Goal: Task Accomplishment & Management: Use online tool/utility

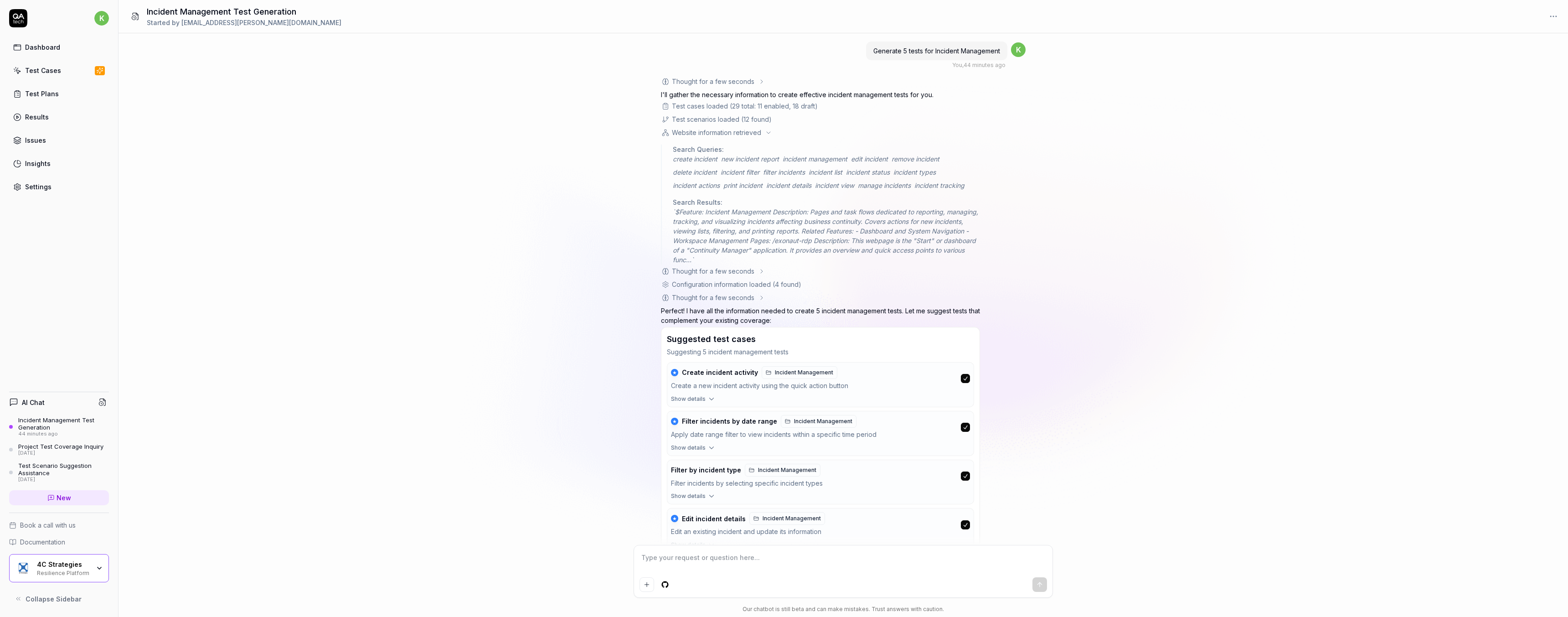
scroll to position [105, 0]
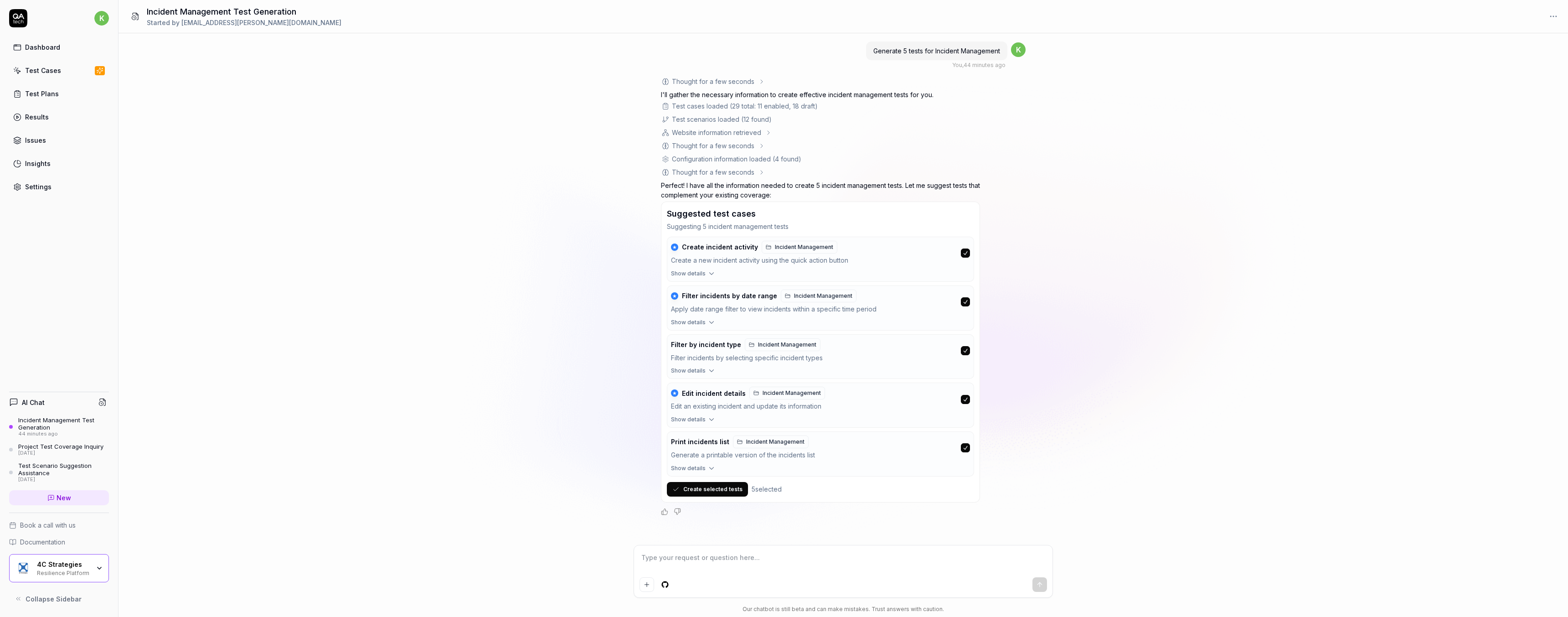
click at [692, 371] on span "Show details" at bounding box center [688, 370] width 35 height 8
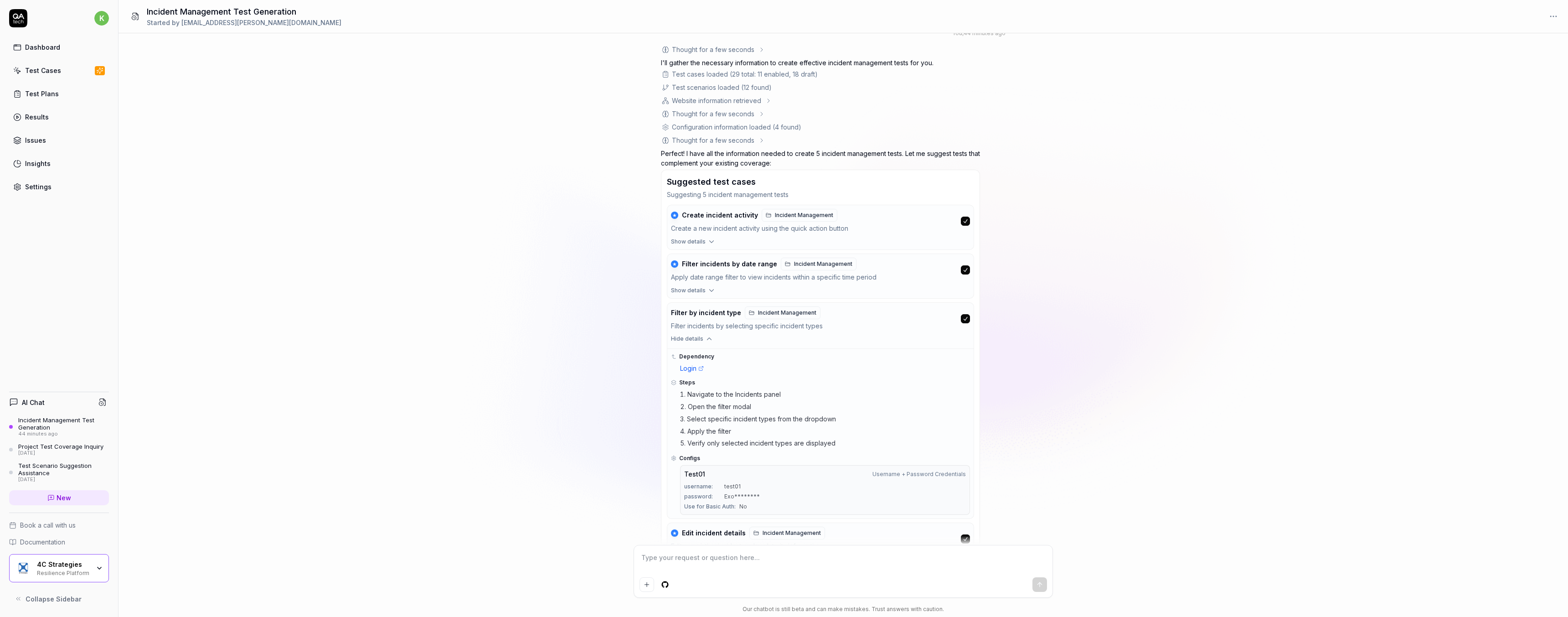
scroll to position [61, 0]
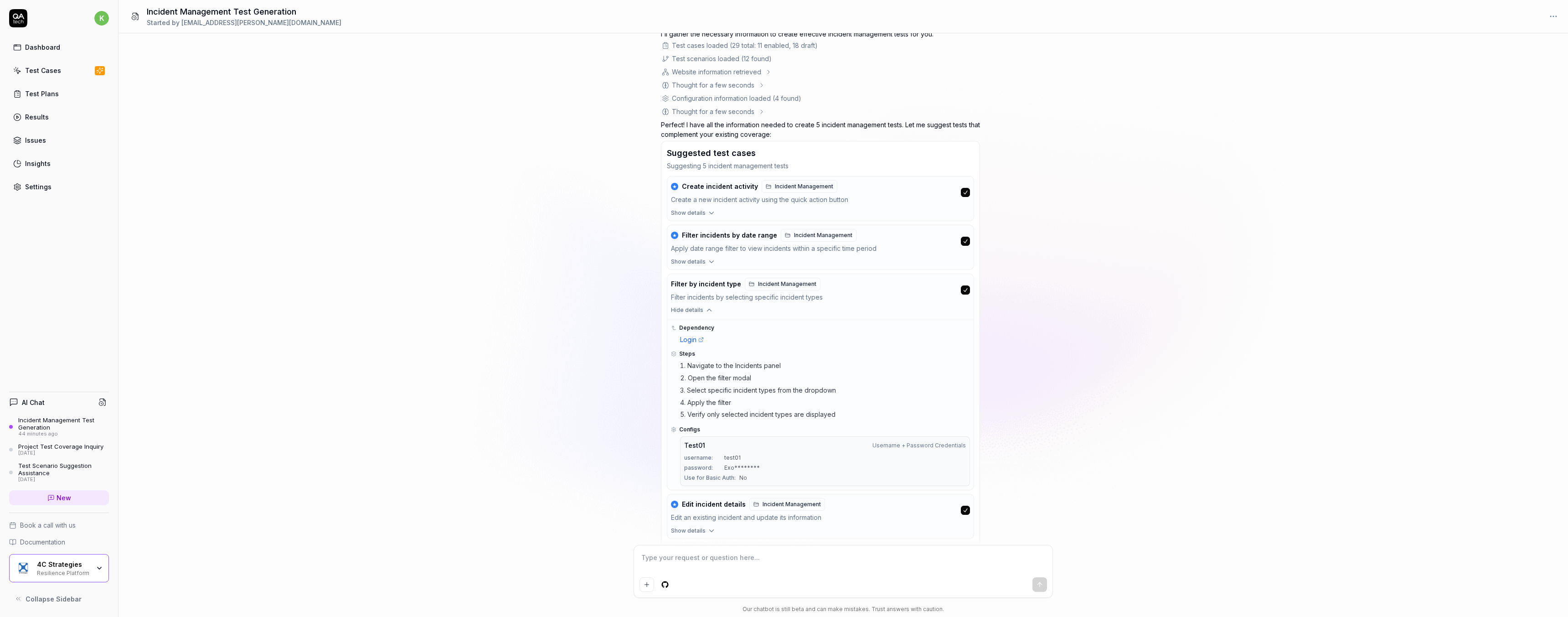
click at [697, 340] on link "Login" at bounding box center [691, 340] width 24 height 10
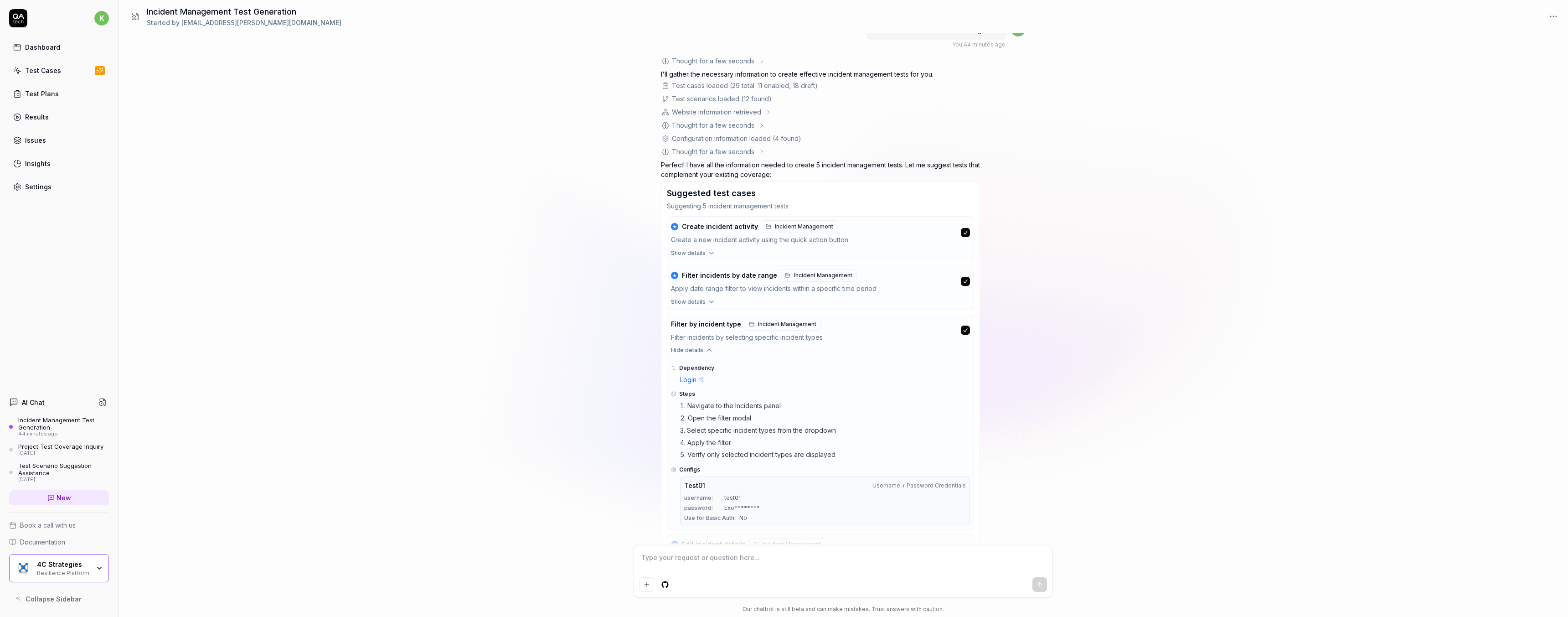
scroll to position [0, 0]
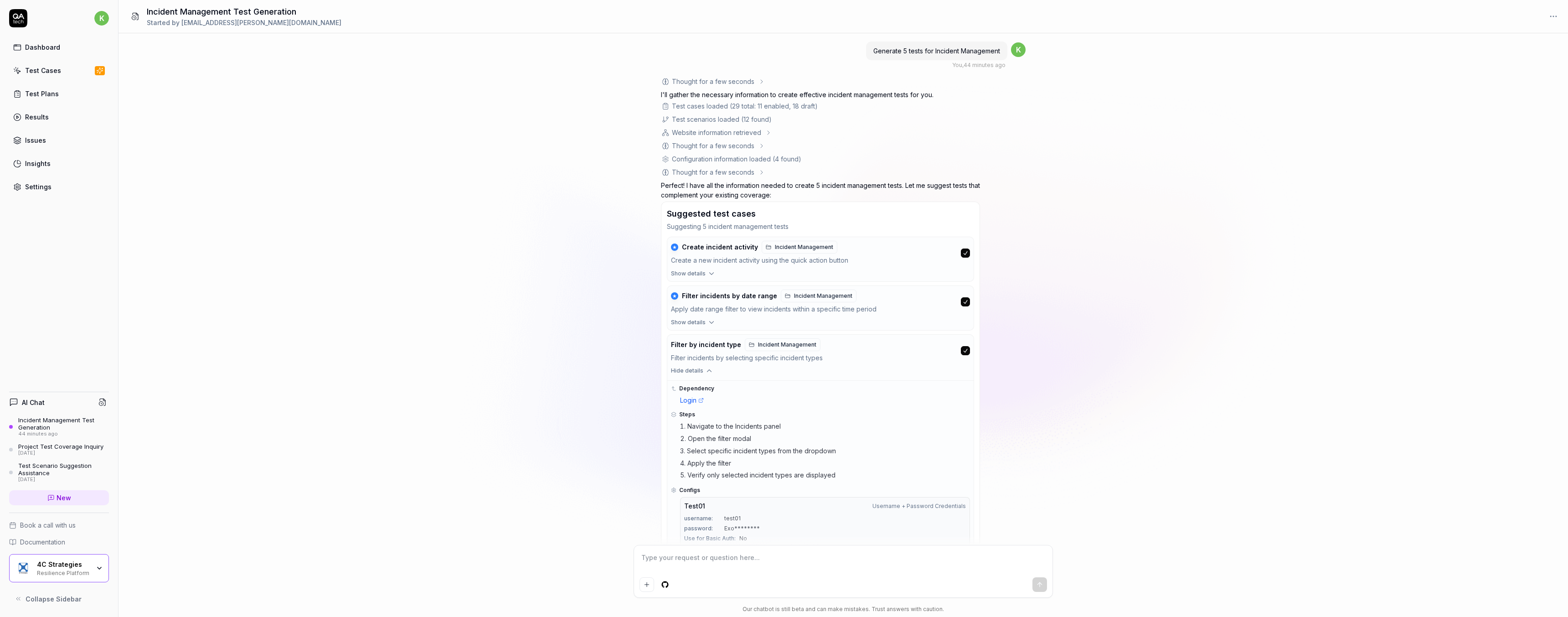
click at [706, 370] on icon "button" at bounding box center [709, 370] width 8 height 8
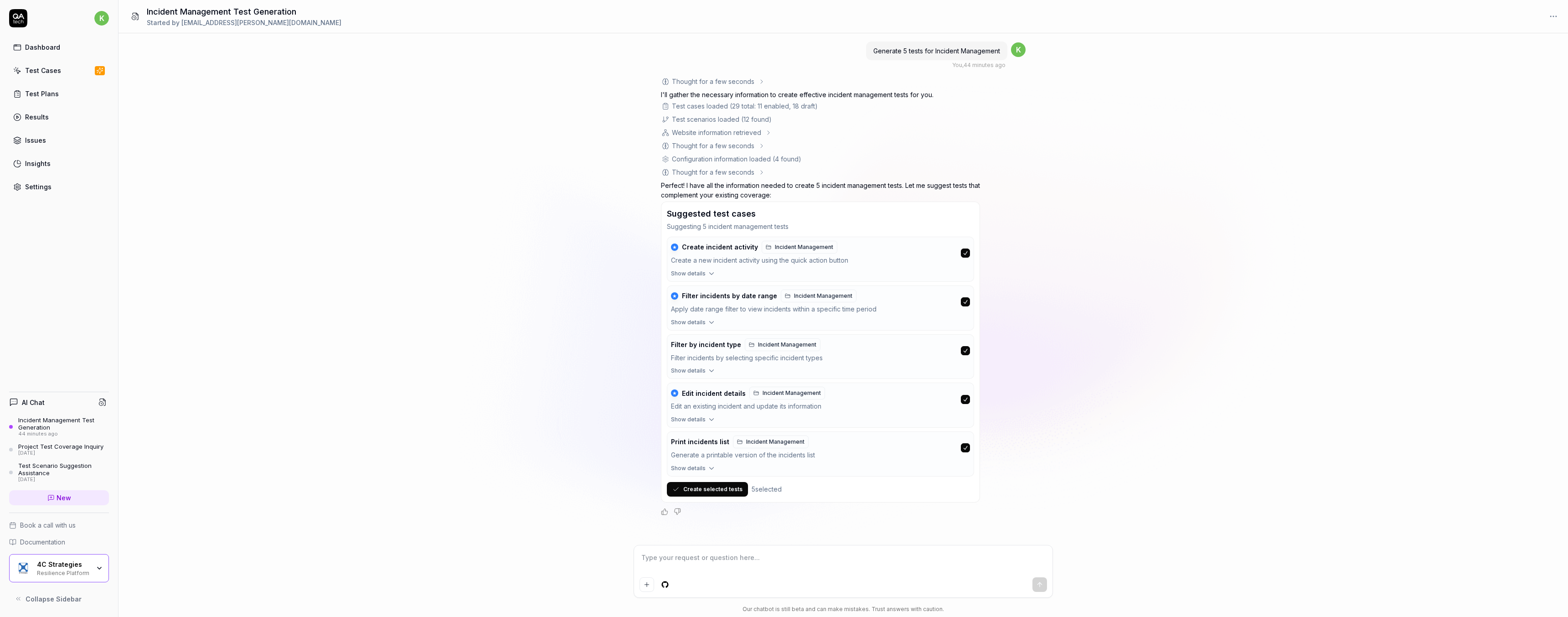
click at [702, 467] on span "Show details" at bounding box center [688, 468] width 35 height 8
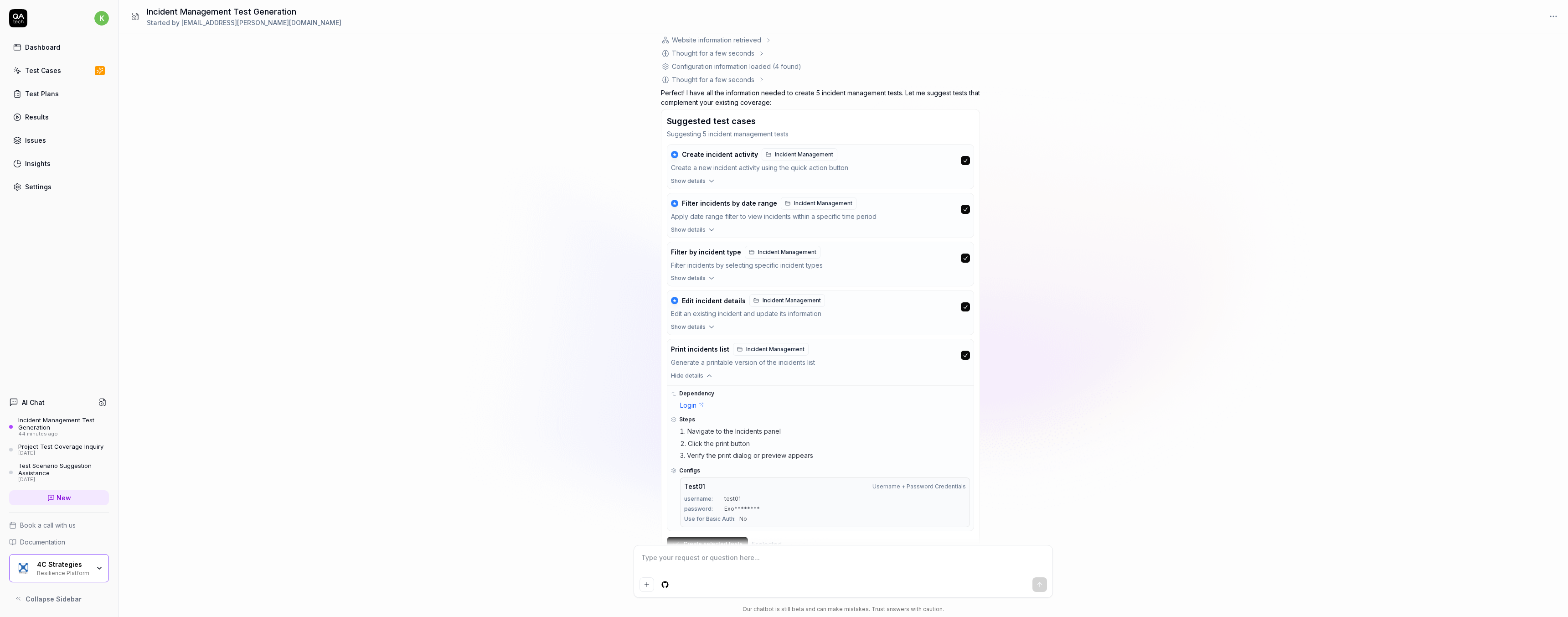
scroll to position [66, 0]
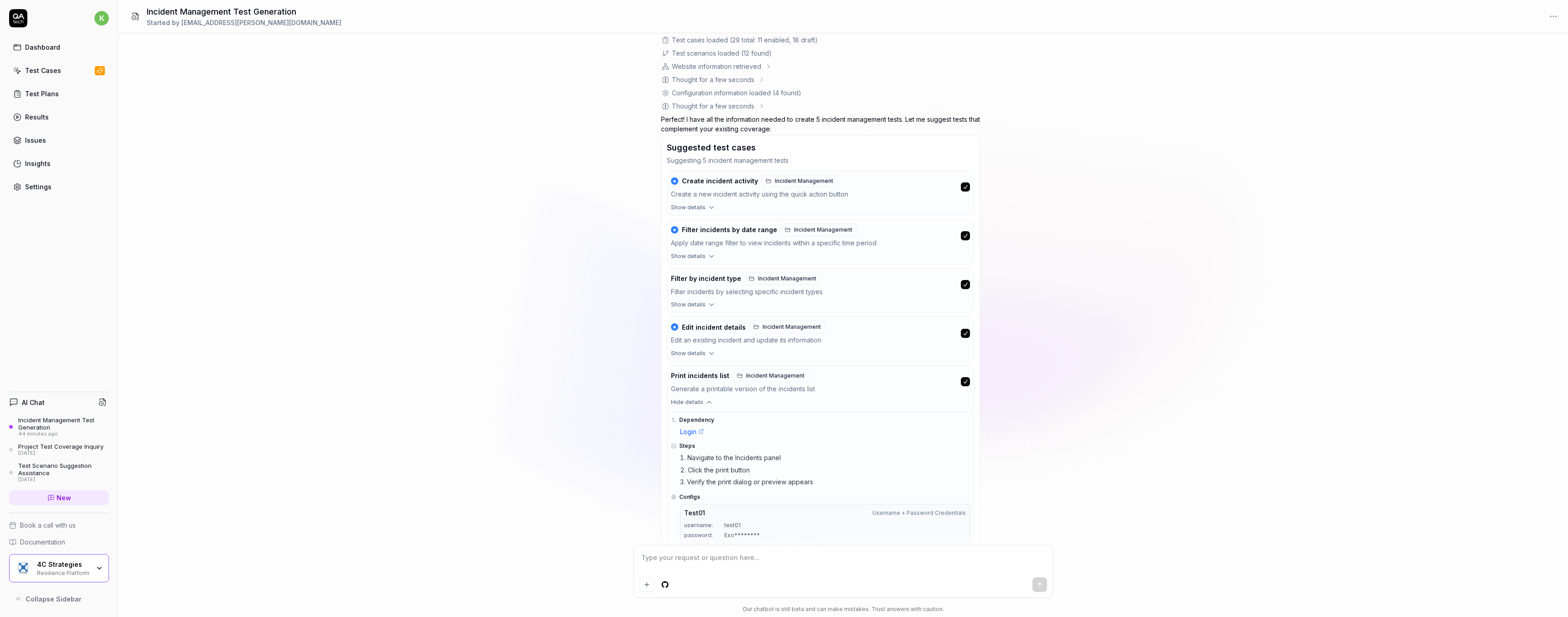
click at [705, 403] on icon "button" at bounding box center [709, 402] width 8 height 8
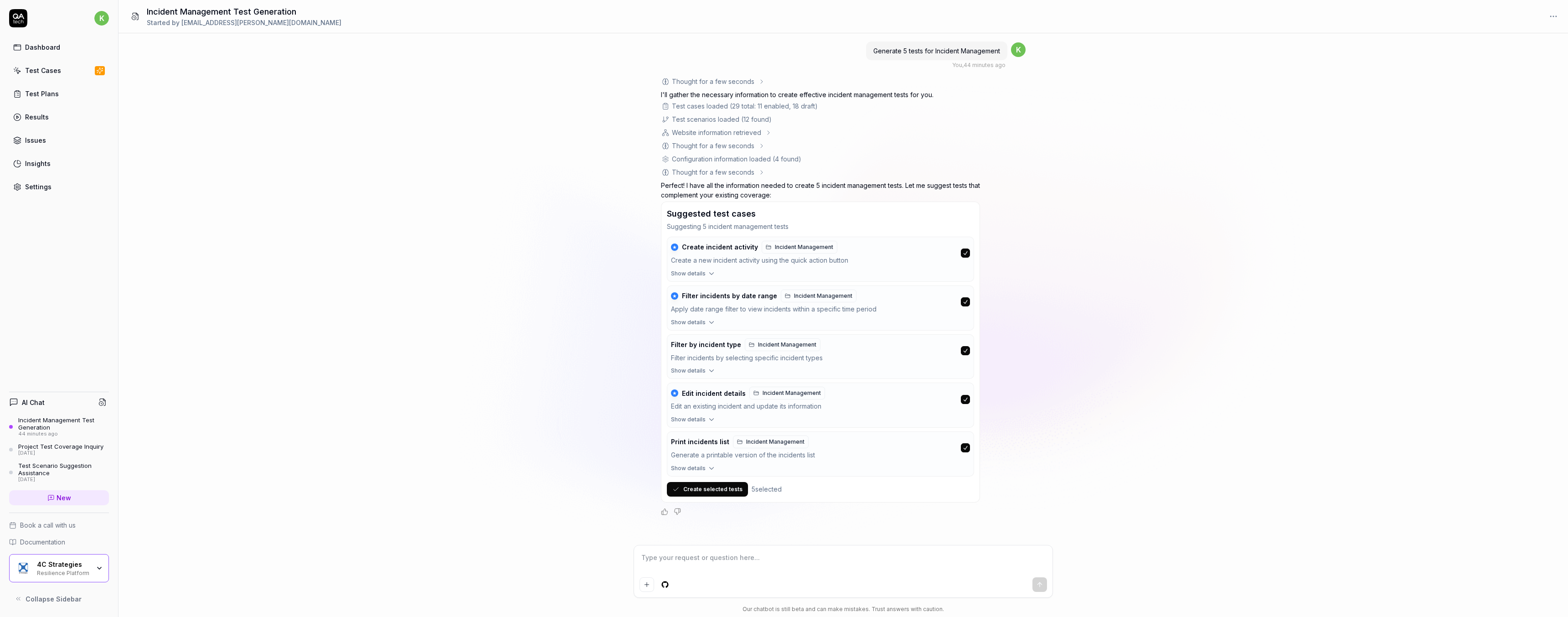
click at [716, 491] on button "Create selected tests" at bounding box center [707, 490] width 81 height 15
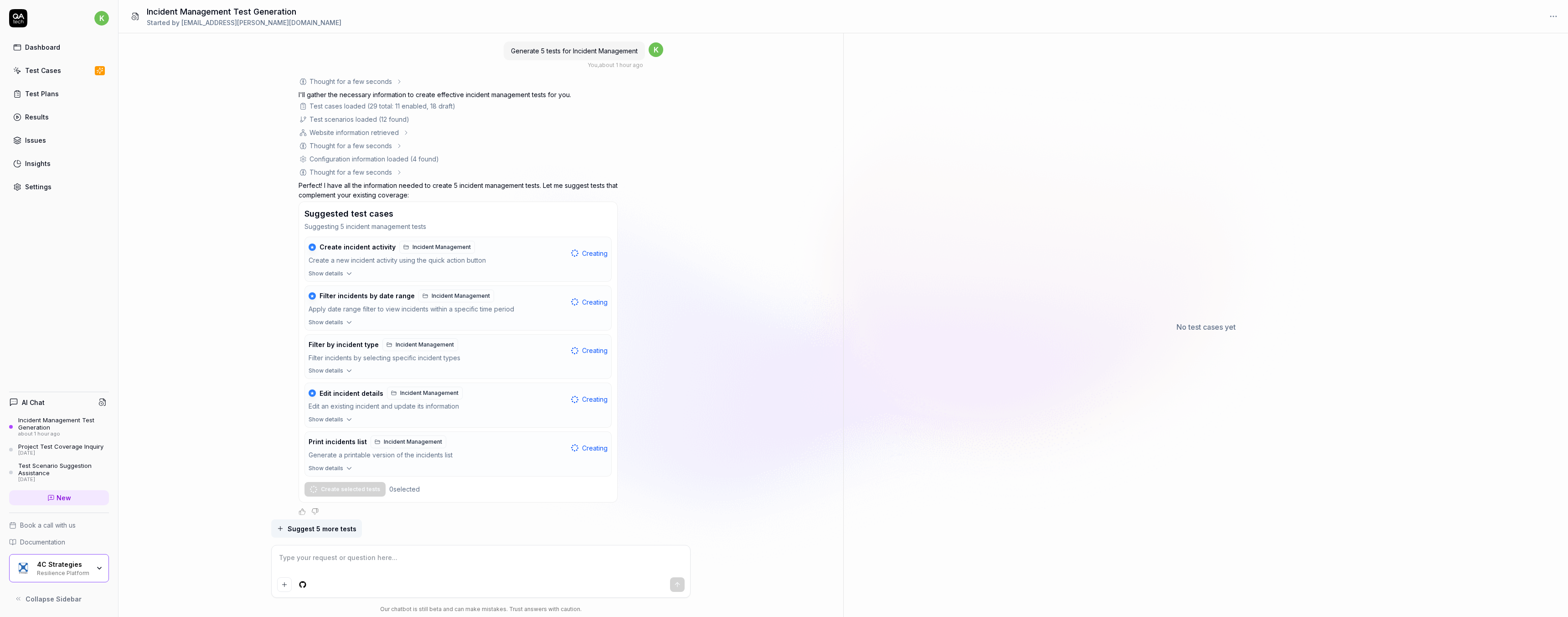
scroll to position [5, 0]
click at [665, 422] on div "Generate 5 tests for Incident Management You , about 1 hour ago k Thought for a…" at bounding box center [481, 277] width 725 height 486
click at [333, 531] on span "Suggest 5 more tests" at bounding box center [322, 529] width 69 height 10
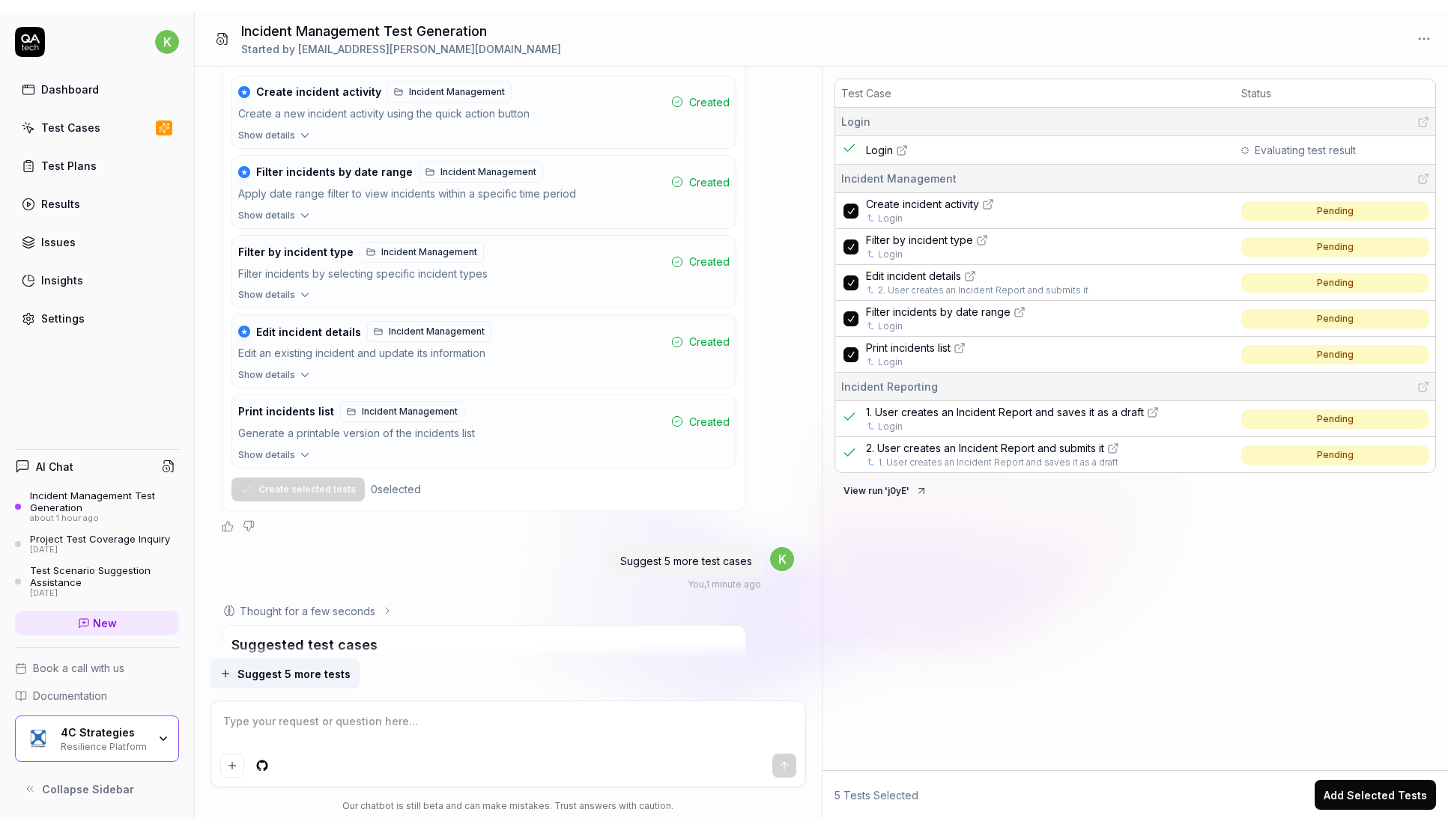
scroll to position [822, 0]
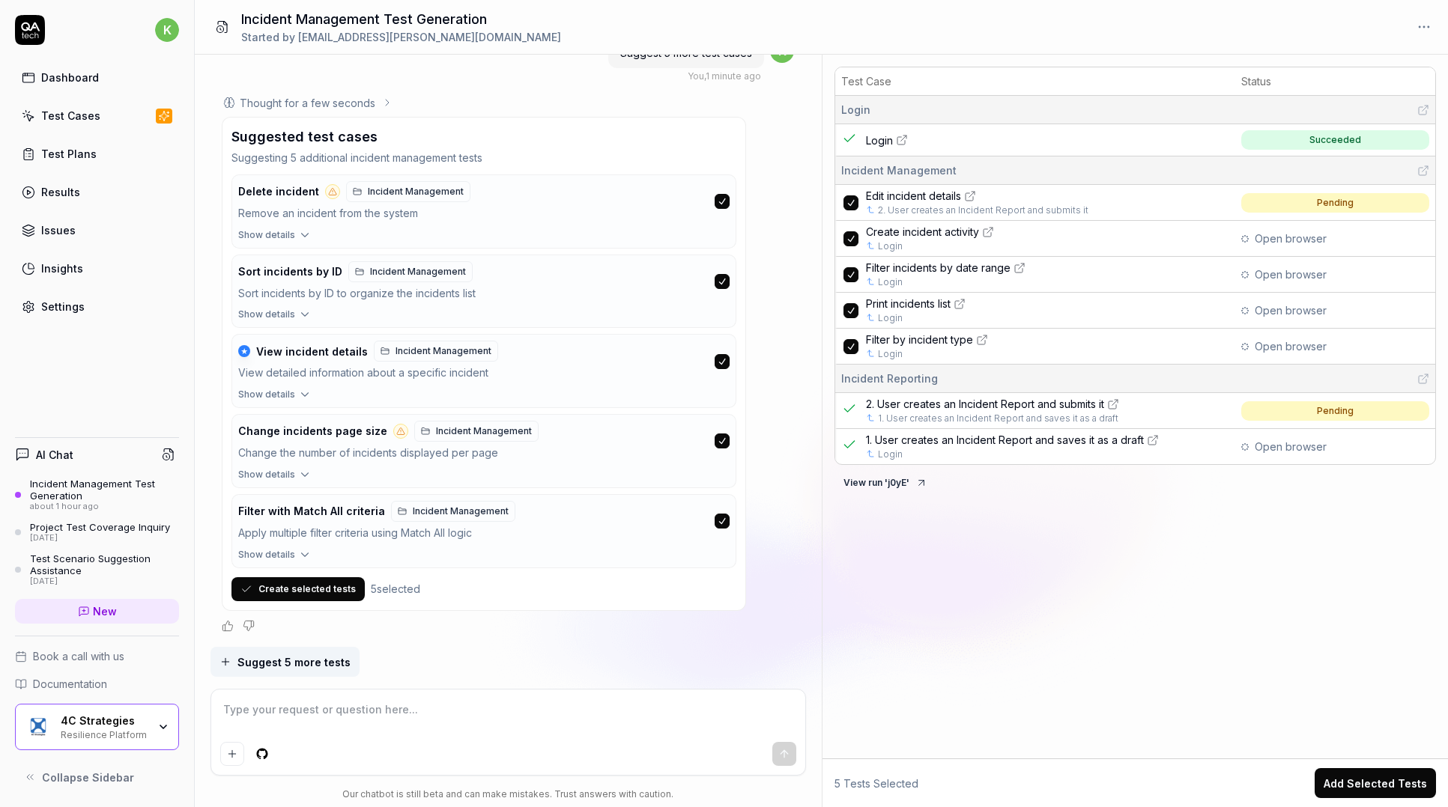
click at [1047, 651] on div "Test Case Status Login Login Succeeded Incident Management Edit incident detail…" at bounding box center [1135, 410] width 626 height 698
click at [988, 638] on div "Test Case Status Login Login Succeeded Incident Management Edit incident detail…" at bounding box center [1135, 410] width 626 height 698
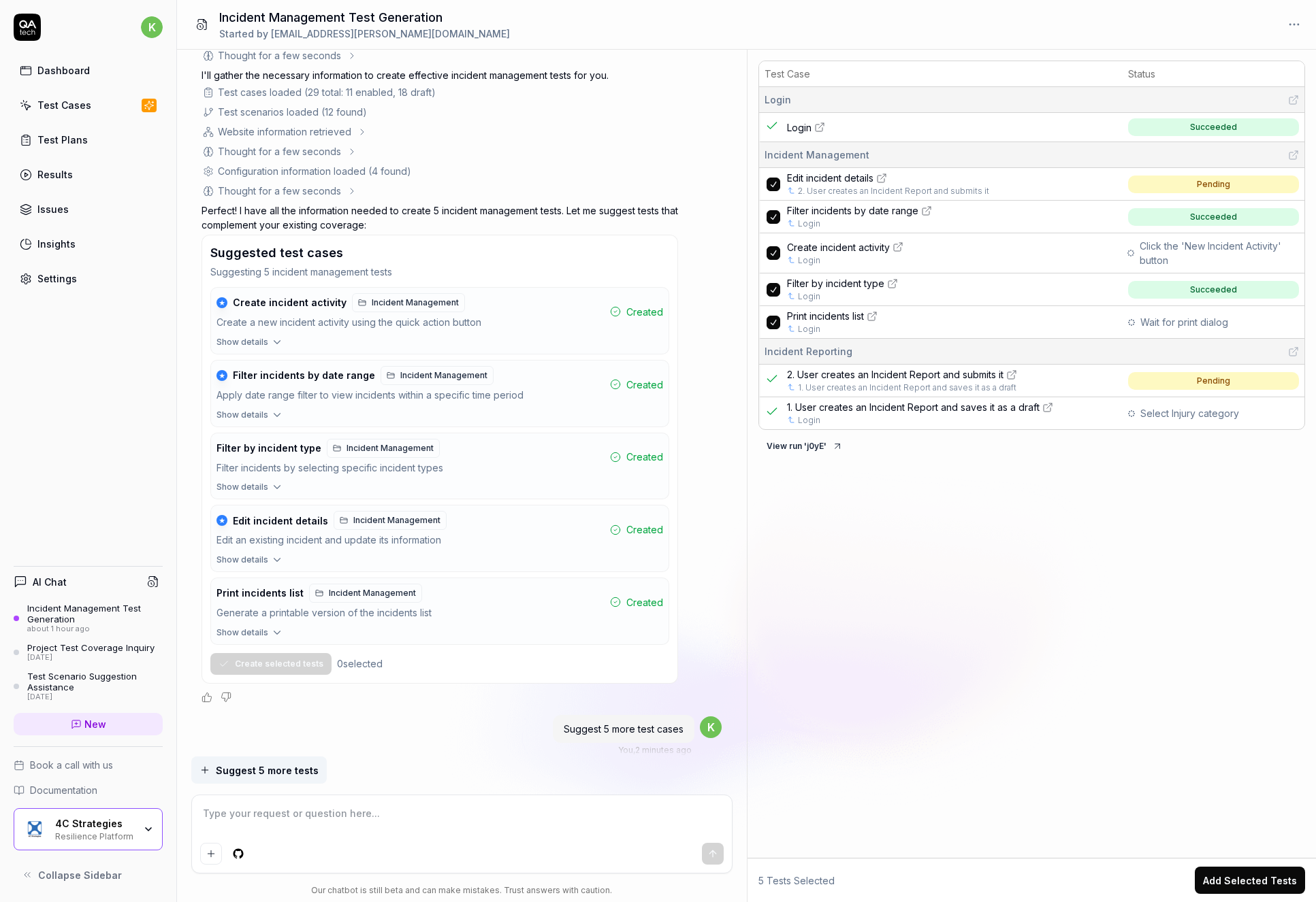
scroll to position [0, 0]
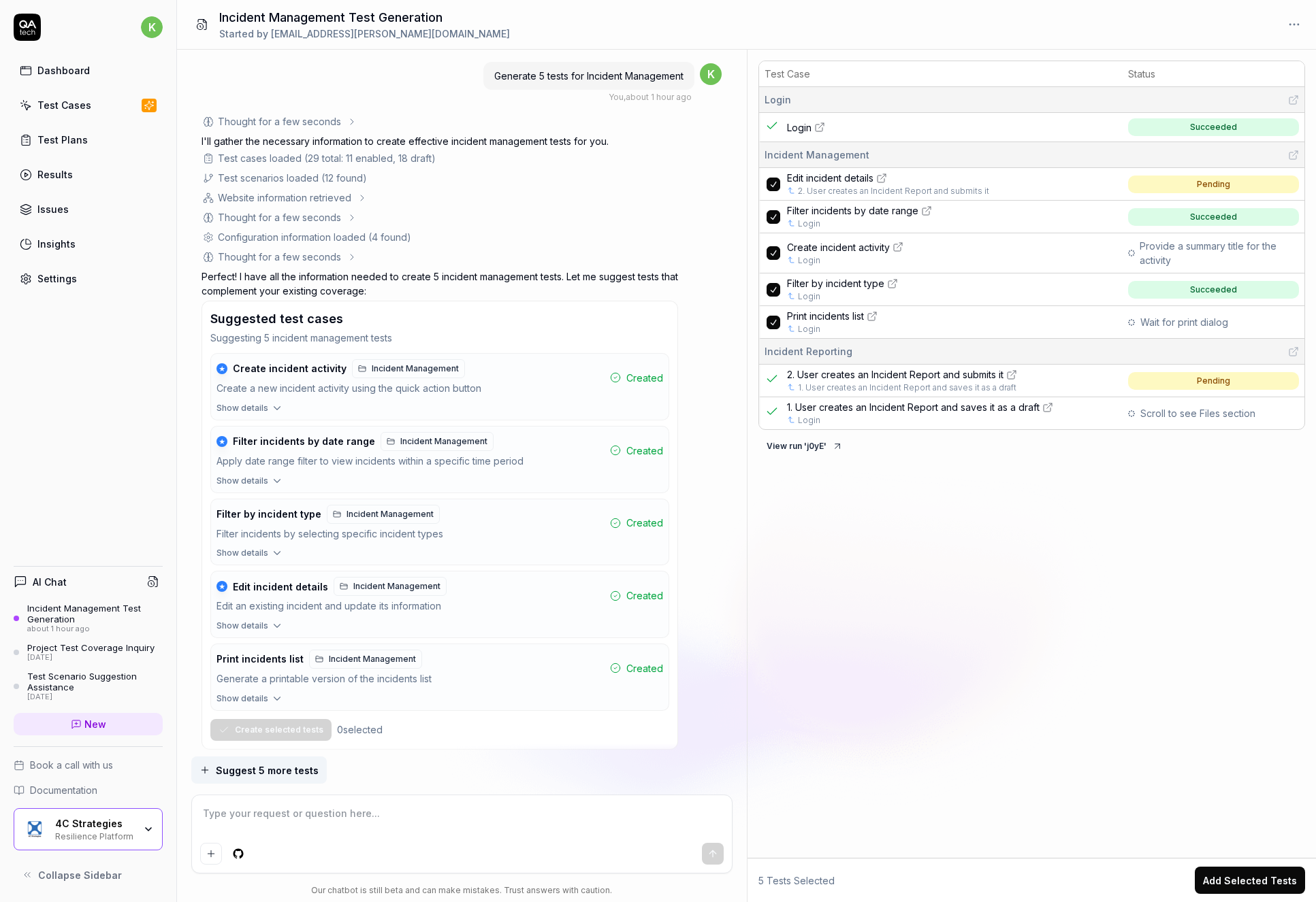
click at [1118, 511] on div "Test Case Status Login Login Succeeded Incident Management Edit incident detail…" at bounding box center [1032, 457] width 569 height 803
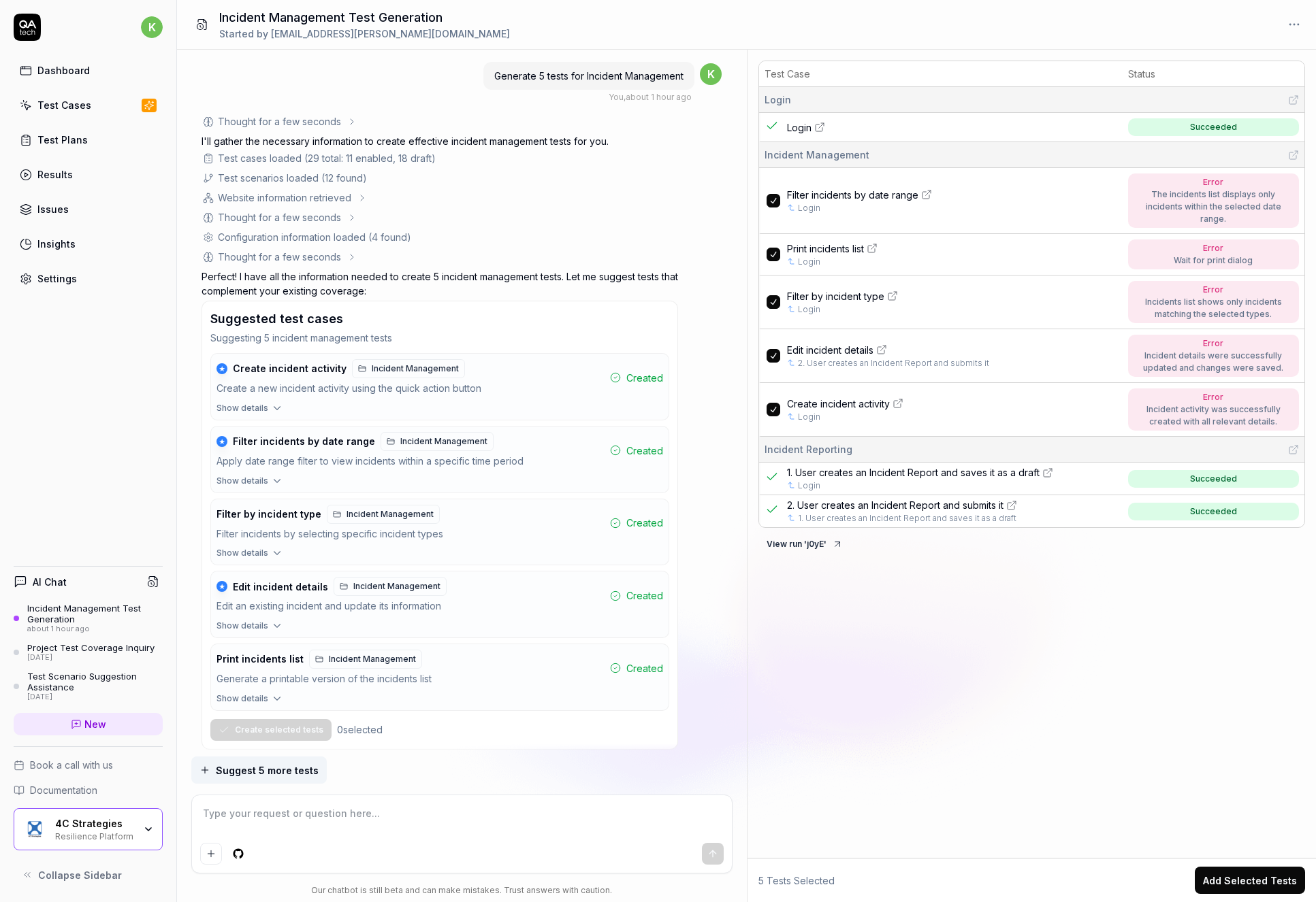
click at [1207, 193] on div "The incidents list displays only incidents within the selected date range." at bounding box center [1212, 206] width 157 height 36
click at [829, 188] on span "Filter incidents by date range" at bounding box center [852, 195] width 132 height 15
type textarea "*"
click at [1230, 197] on div "The incidents list displays only incidents within the selected date range." at bounding box center [1212, 206] width 157 height 36
click at [1211, 243] on div "Error" at bounding box center [1212, 248] width 79 height 12
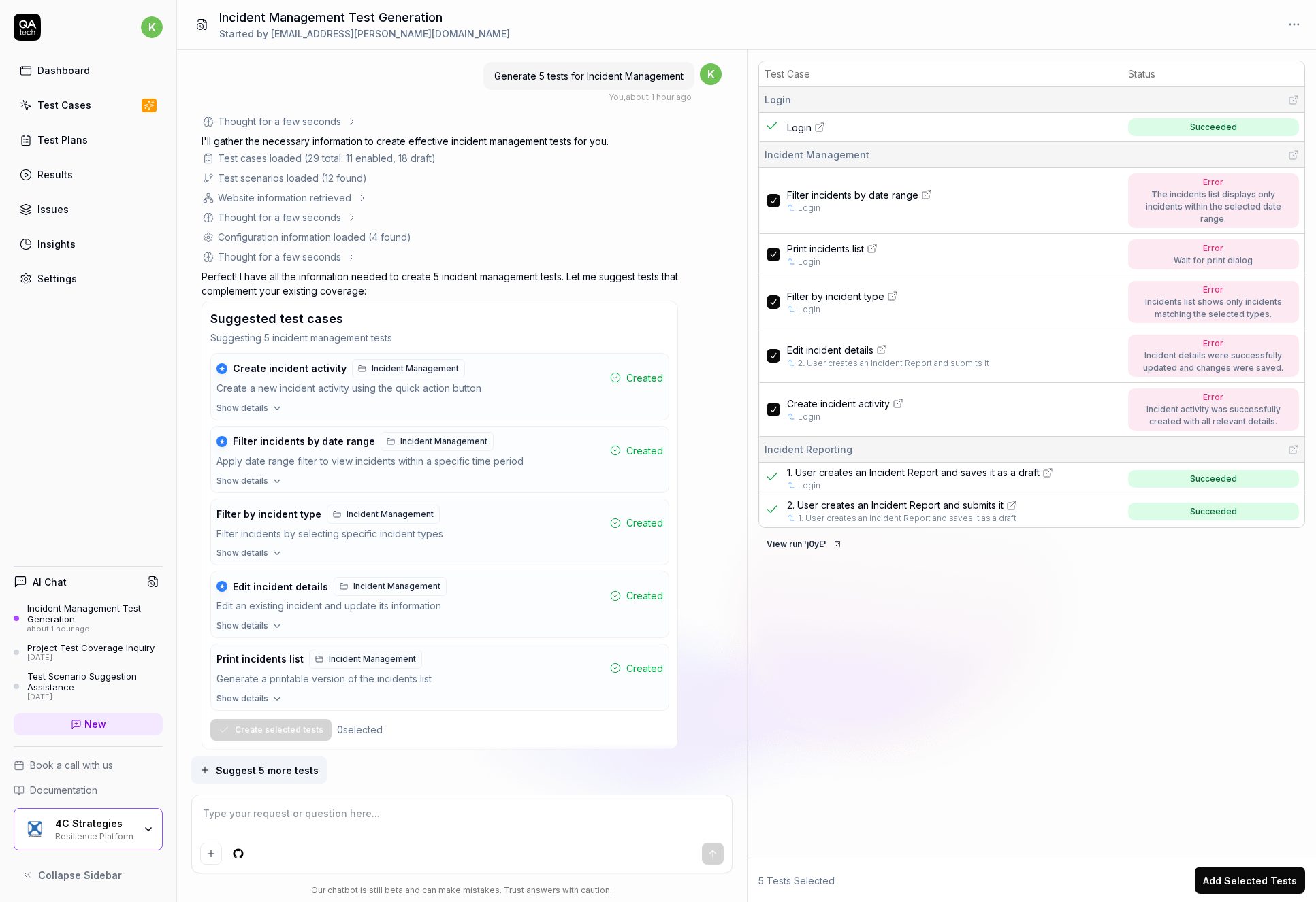
click at [877, 188] on span "Filter incidents by date range" at bounding box center [852, 195] width 132 height 15
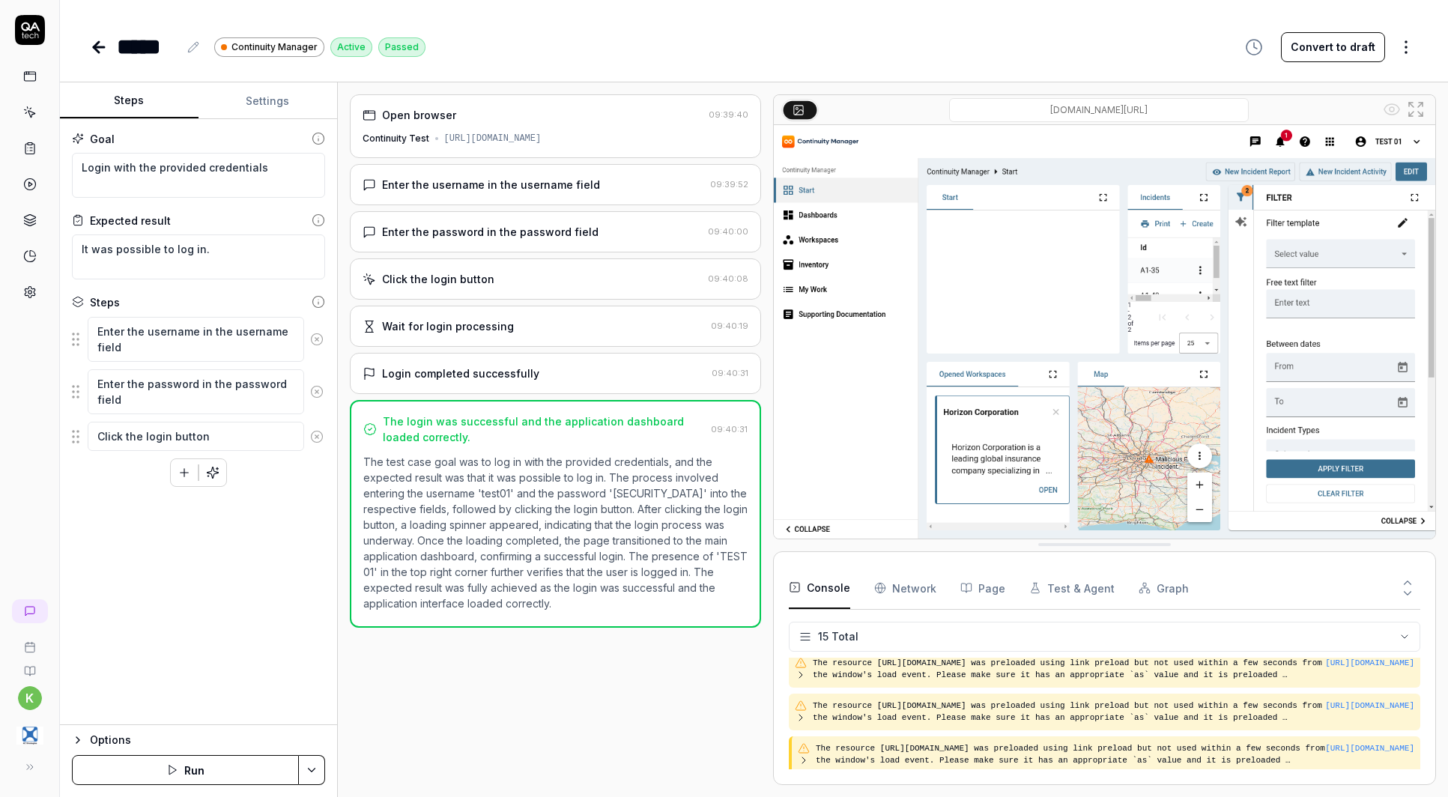
scroll to position [424, 0]
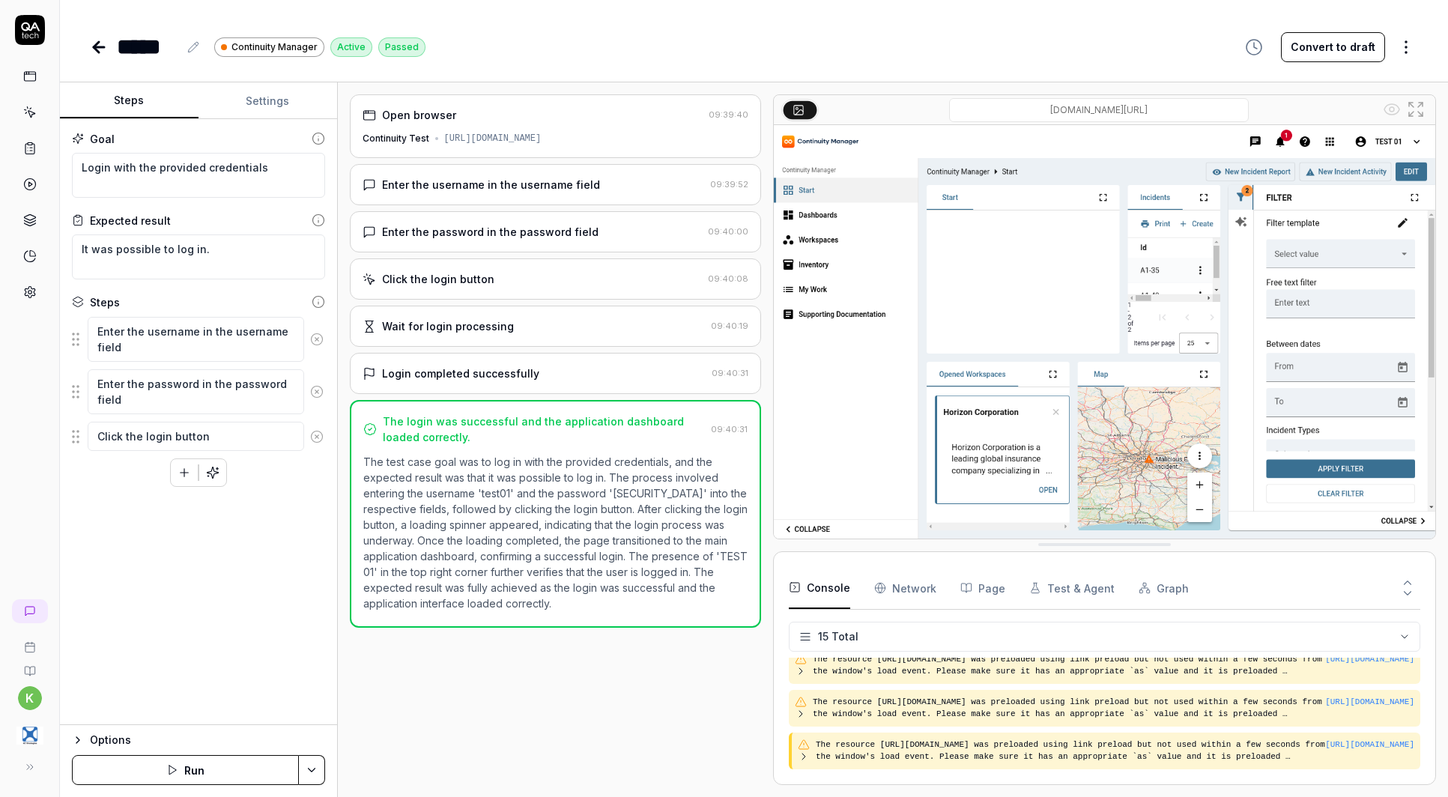
type textarea "*"
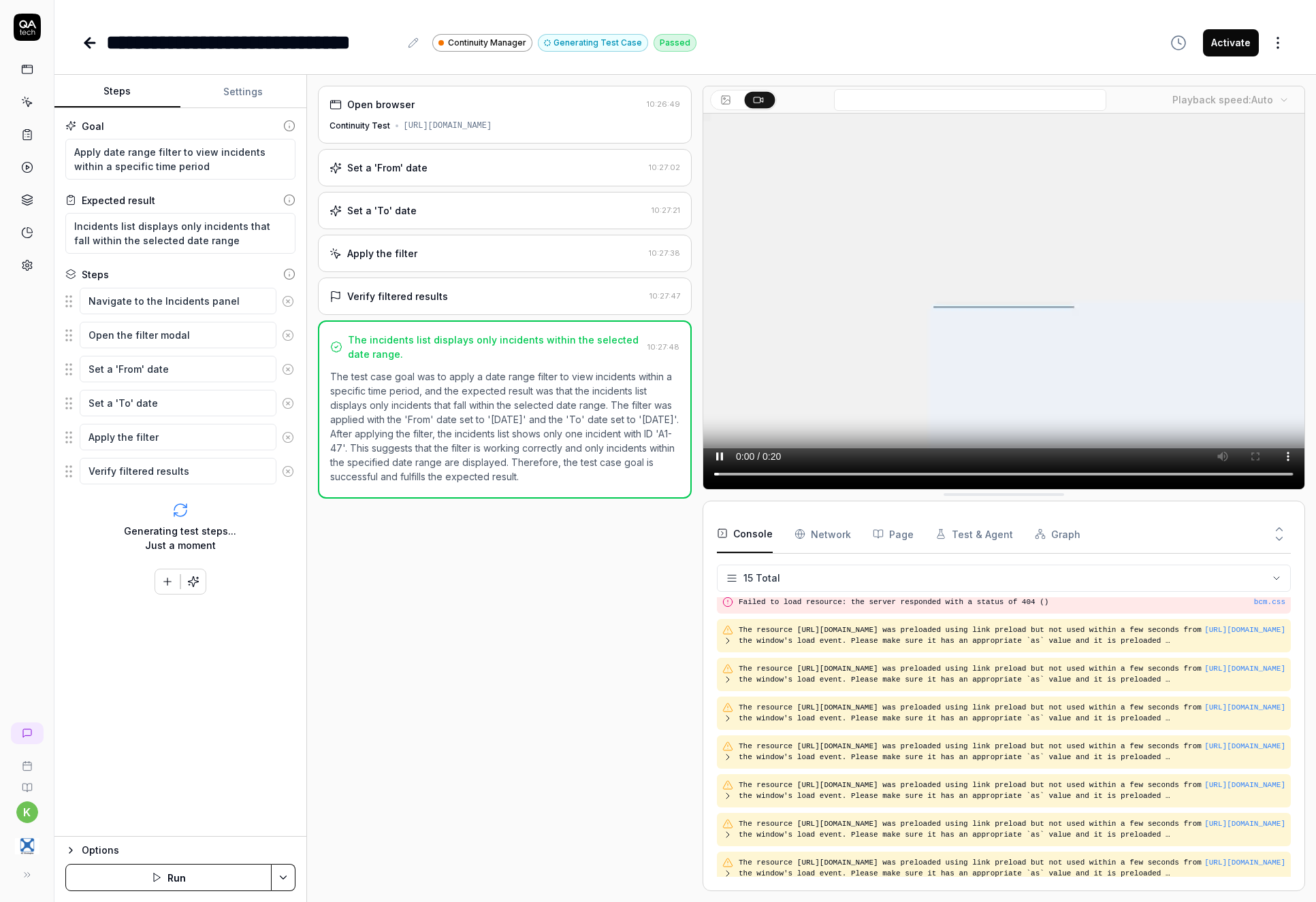
scroll to position [229, 0]
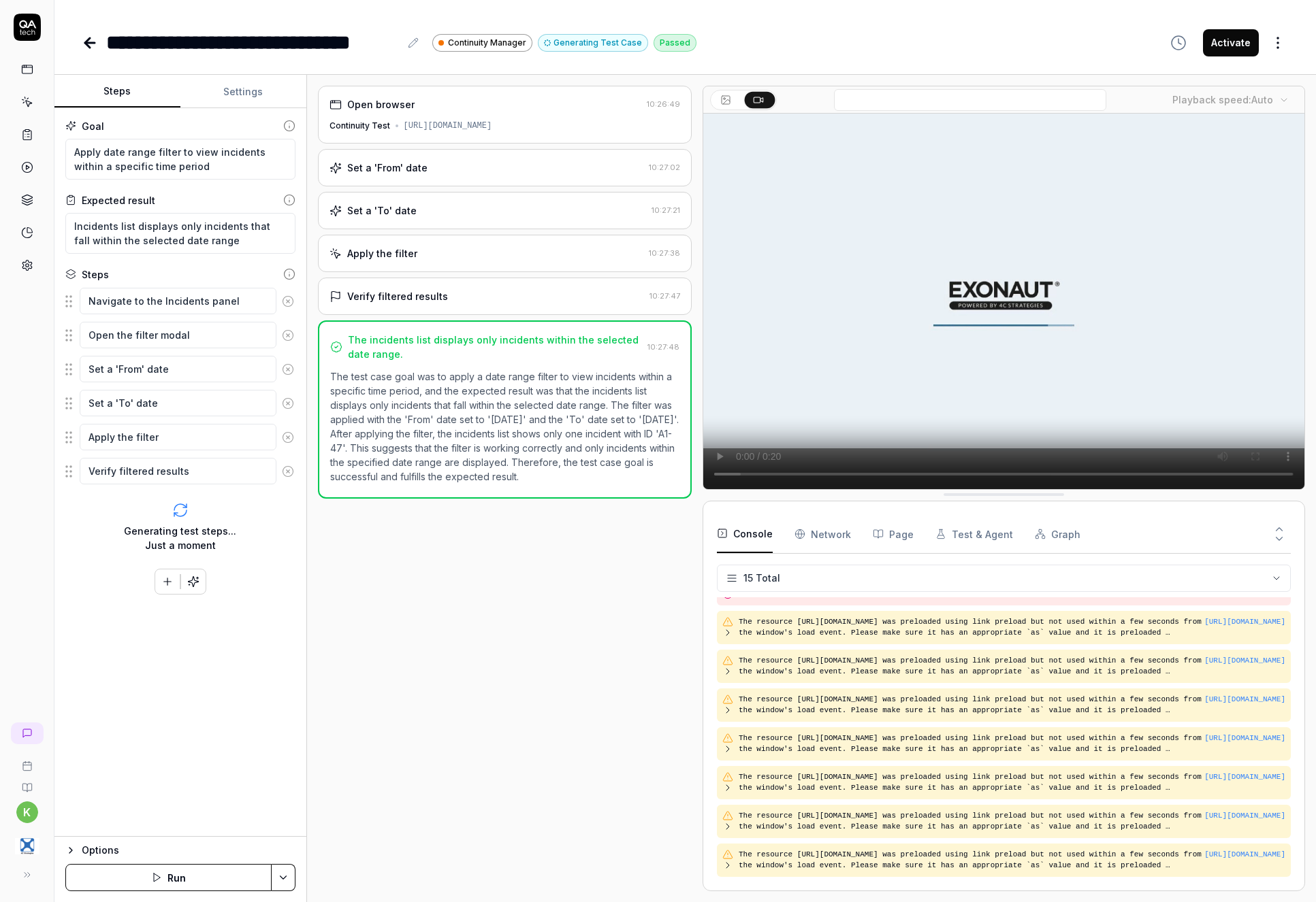
type textarea "*"
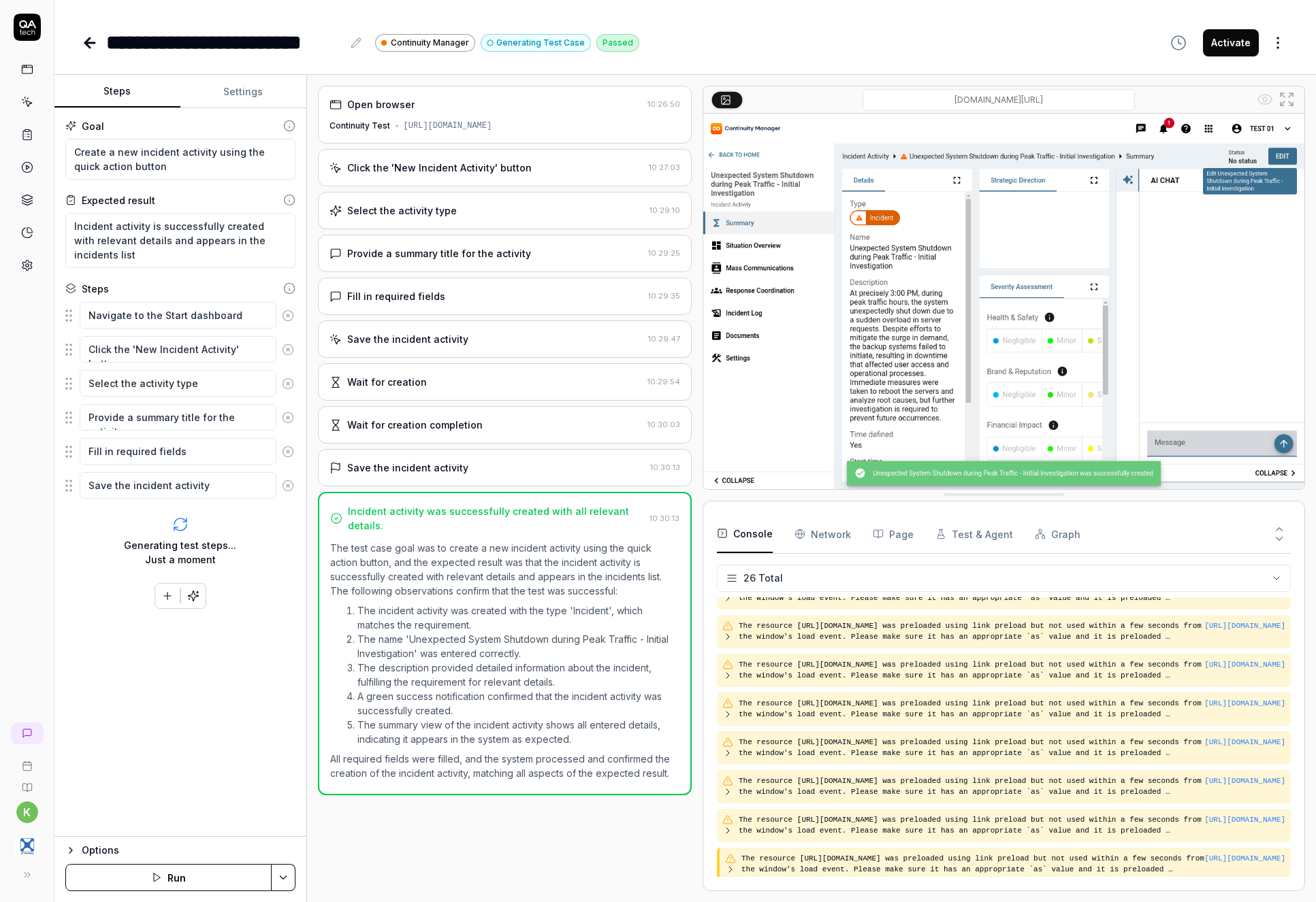
scroll to position [656, 0]
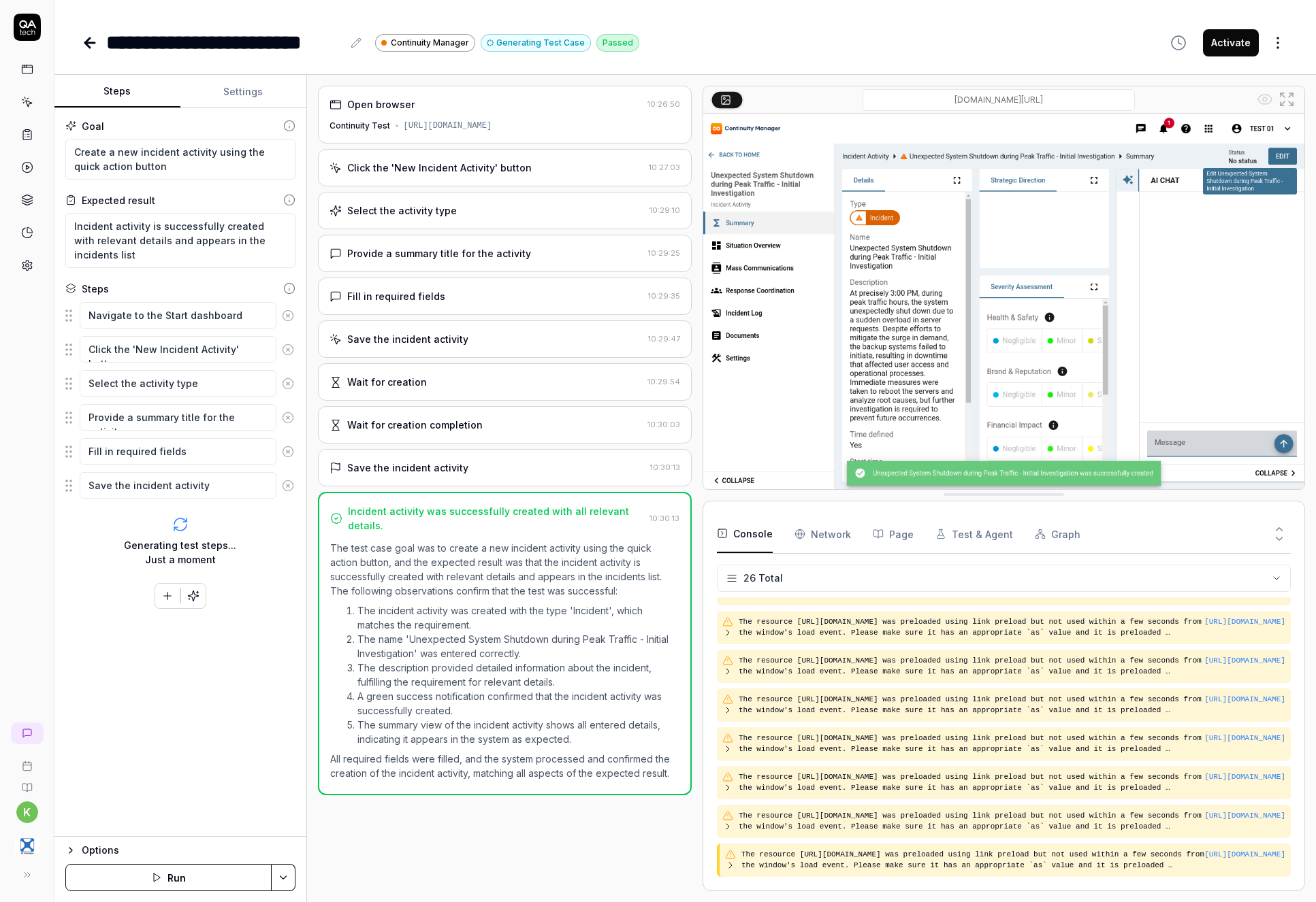
click at [1042, 37] on div "**********" at bounding box center [685, 43] width 1207 height 31
type textarea "*"
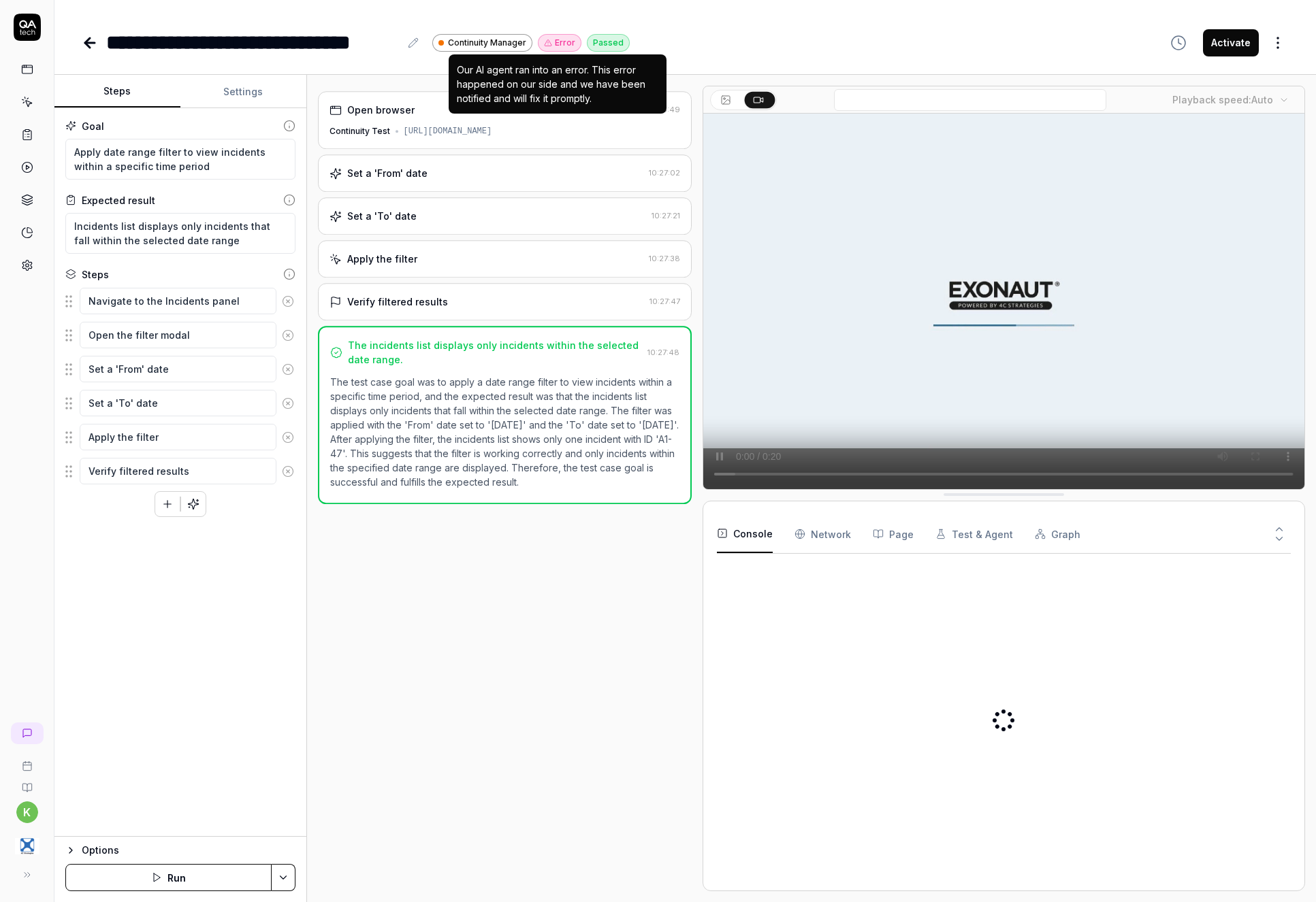
type textarea "*"
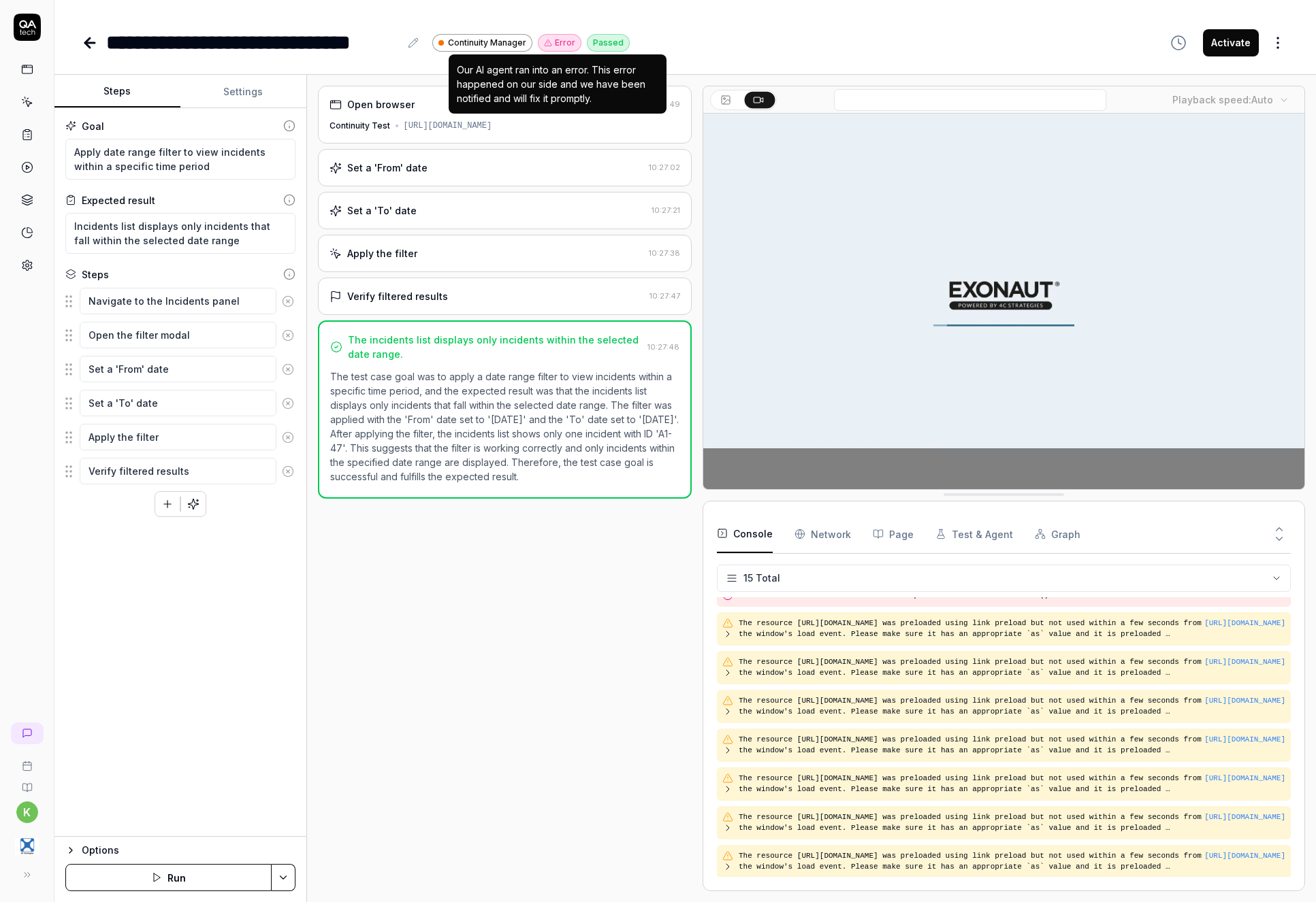
scroll to position [229, 0]
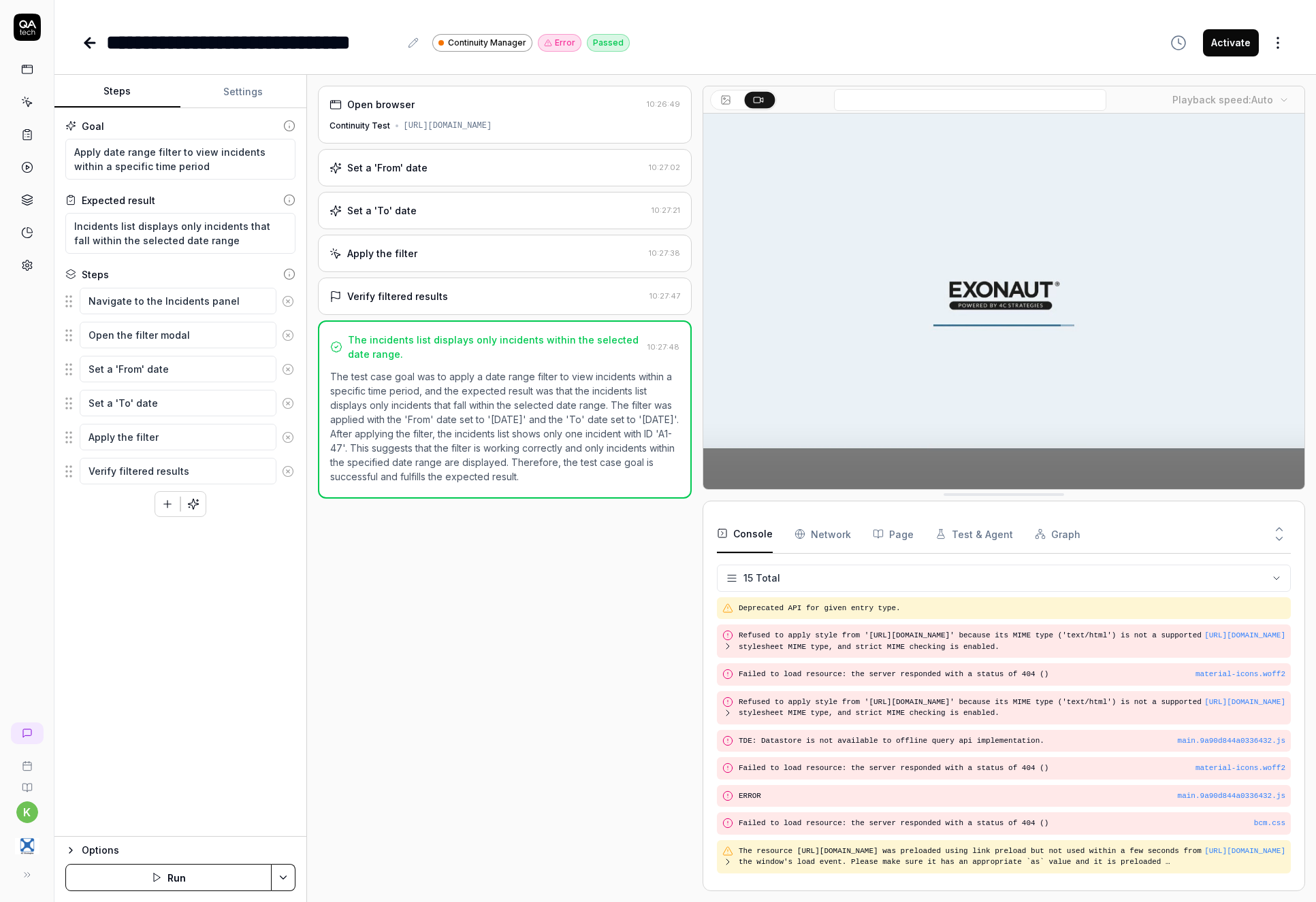
scroll to position [229, 0]
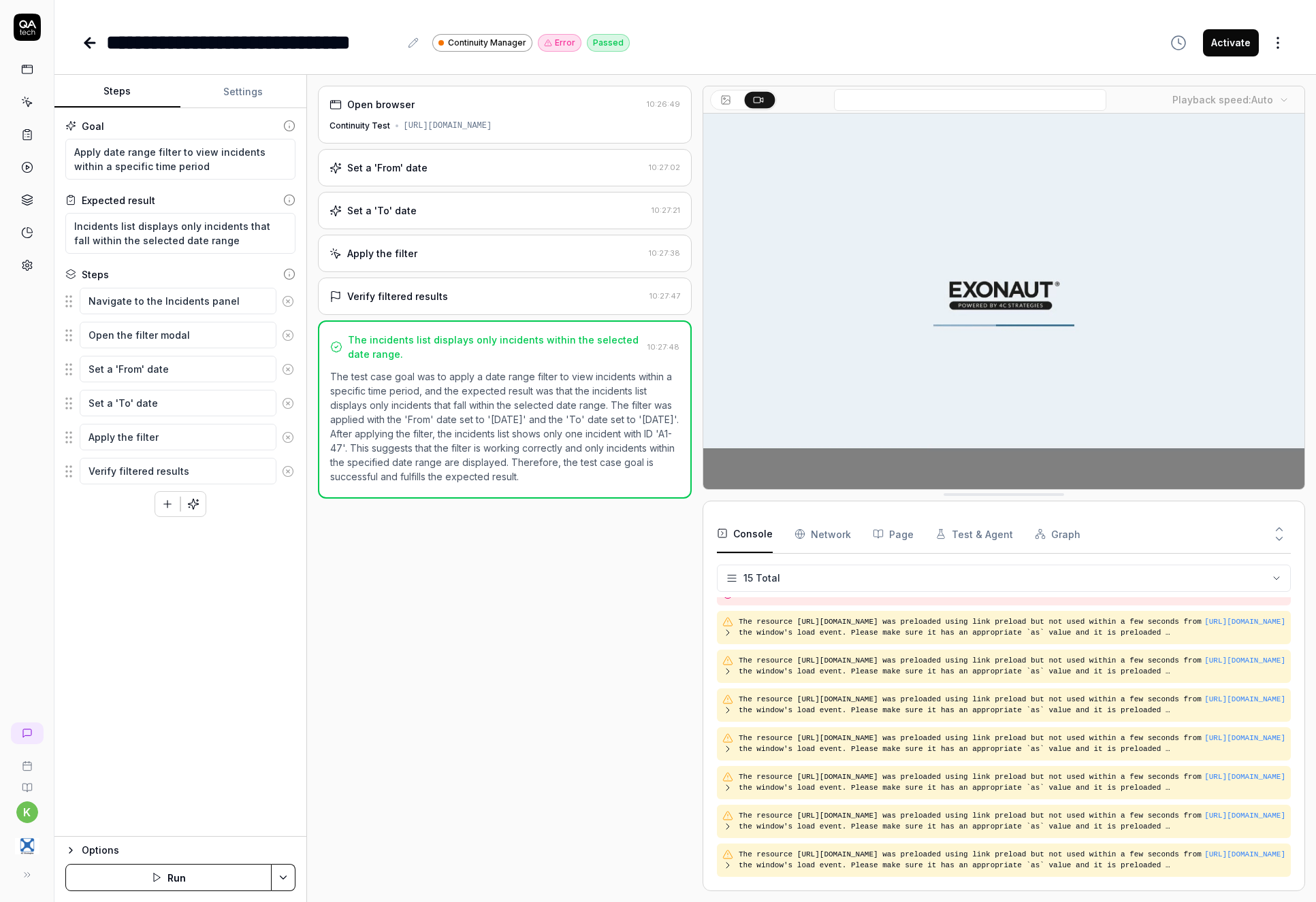
type textarea "*"
